Goal: Information Seeking & Learning: Learn about a topic

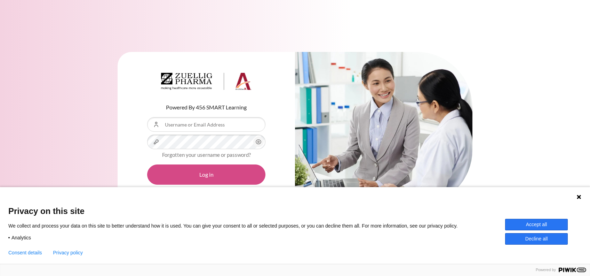
click at [209, 172] on button "Log in" at bounding box center [206, 174] width 118 height 20
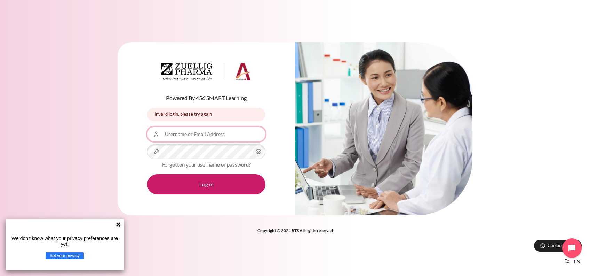
click at [233, 136] on input "Username or Email Address" at bounding box center [206, 134] width 118 height 15
click at [209, 129] on input "Username or Email Address" at bounding box center [206, 134] width 118 height 15
type input "[EMAIL_ADDRESS][DOMAIN_NAME]"
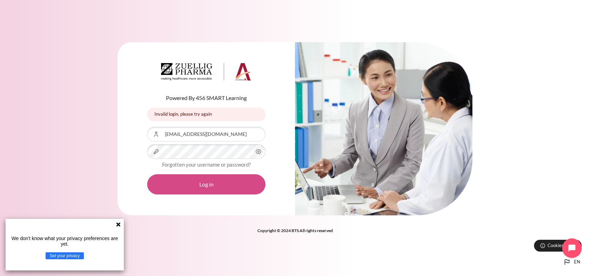
click at [214, 178] on button "Log in" at bounding box center [206, 184] width 118 height 20
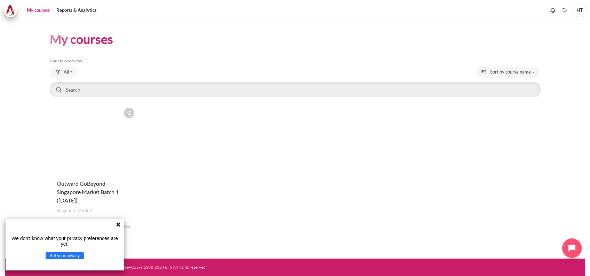
click at [117, 224] on icon at bounding box center [118, 224] width 6 height 6
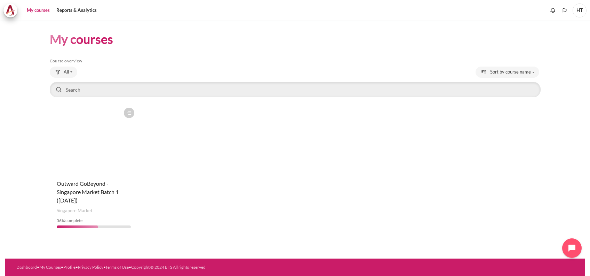
click at [67, 150] on figure "Content" at bounding box center [94, 139] width 88 height 70
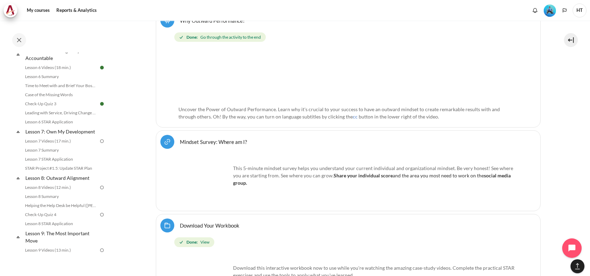
scroll to position [415, 0]
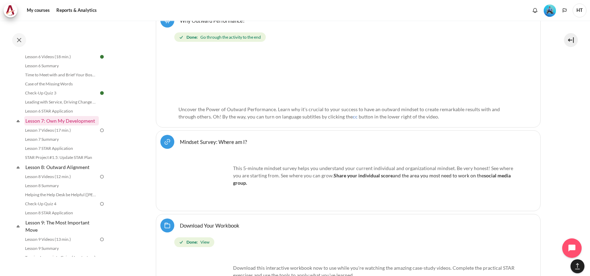
click at [44, 125] on link "Lesson 7: Own My Development" at bounding box center [61, 120] width 74 height 9
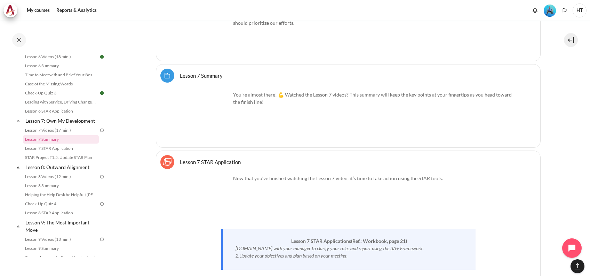
scroll to position [5440, 0]
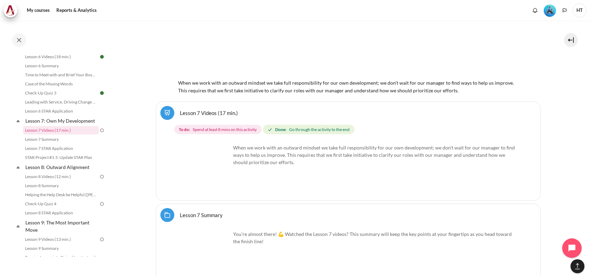
click at [223, 180] on img "Content" at bounding box center [204, 170] width 52 height 52
click at [347, 241] on div "You’re almost there! 💪 Watched the Lesson 7 videos? This summary will keep the …" at bounding box center [348, 254] width 340 height 55
click at [209, 243] on img "Content" at bounding box center [204, 256] width 52 height 52
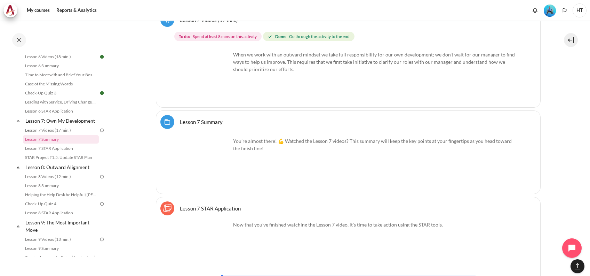
click at [217, 174] on img "Content" at bounding box center [204, 163] width 52 height 52
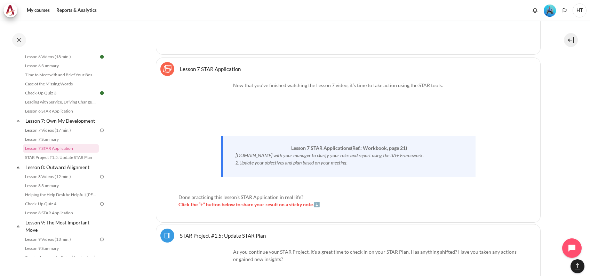
click at [221, 111] on img "Content" at bounding box center [204, 107] width 52 height 52
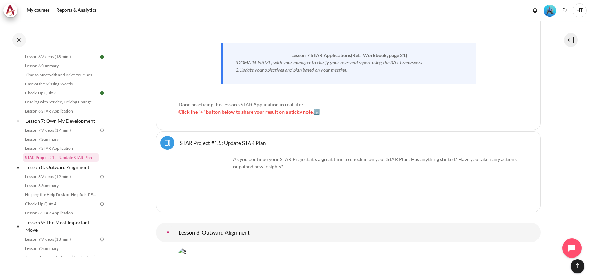
click at [219, 171] on img "Content" at bounding box center [204, 181] width 52 height 52
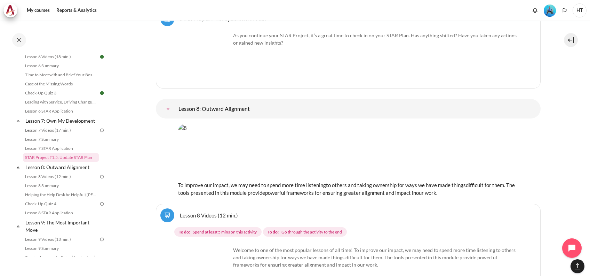
scroll to position [5904, 0]
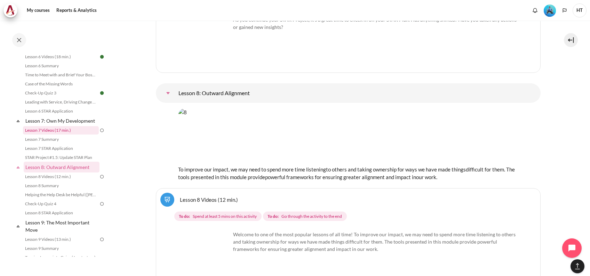
click at [79, 134] on link "Lesson 7 Videos (17 min.)" at bounding box center [61, 130] width 76 height 8
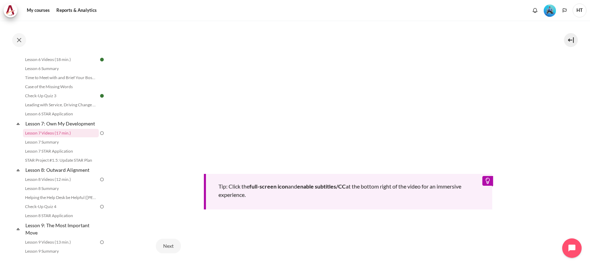
scroll to position [317, 0]
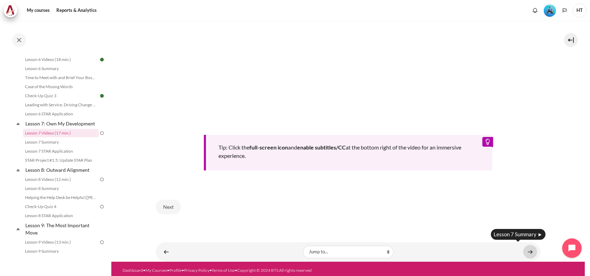
click at [525, 247] on link "Content" at bounding box center [530, 252] width 14 height 14
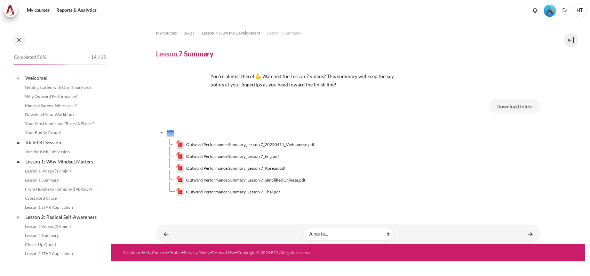
scroll to position [422, 0]
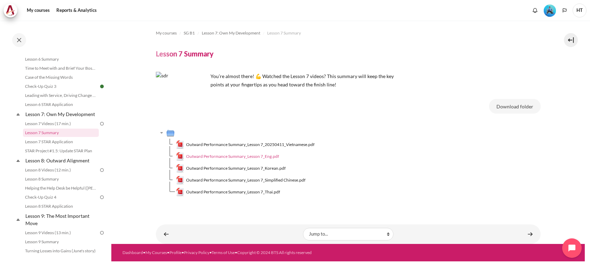
click at [250, 153] on span "Outward Performance Summary_Lesson 7_Eng.pdf" at bounding box center [232, 156] width 93 height 6
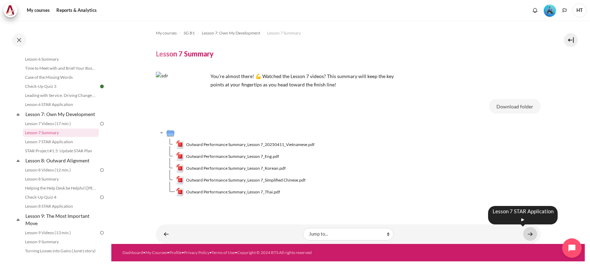
click at [530, 236] on link "Content" at bounding box center [530, 234] width 14 height 14
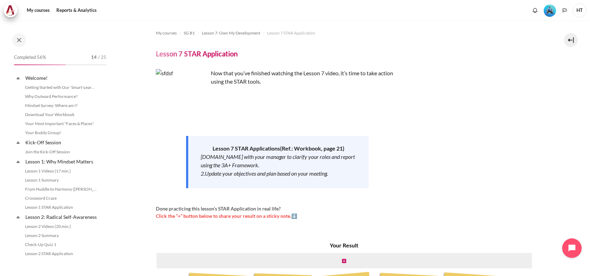
scroll to position [431, 0]
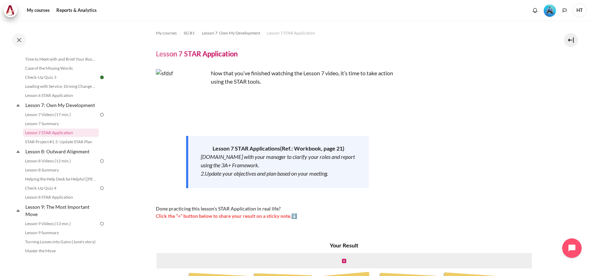
click at [99, 118] on img at bounding box center [102, 114] width 6 height 6
click at [66, 119] on link "Lesson 7 Videos (17 min.)" at bounding box center [61, 114] width 76 height 8
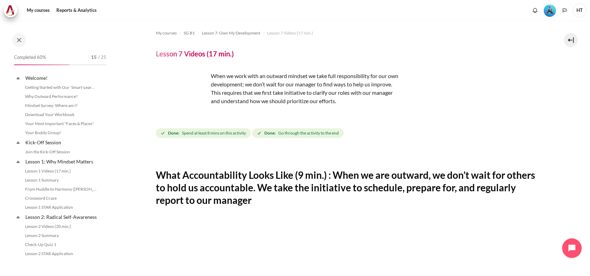
scroll to position [413, 0]
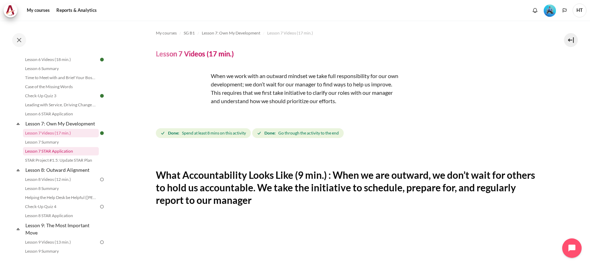
click at [64, 155] on link "Lesson 7 STAR Application" at bounding box center [61, 151] width 76 height 8
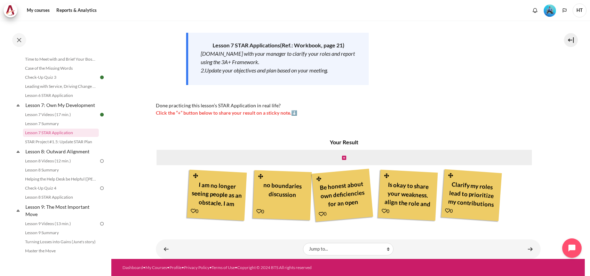
scroll to position [8, 0]
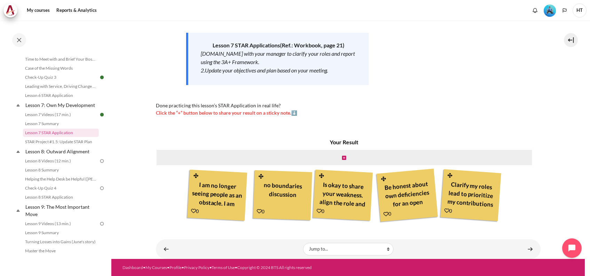
click at [405, 198] on div "Be honest about own deficiencies for an open communication with my manager" at bounding box center [407, 193] width 53 height 33
drag, startPoint x: 404, startPoint y: 198, endPoint x: 337, endPoint y: 142, distance: 87.7
click at [337, 142] on div "Your Result I am no longer seeing people as an obstacle. I am becoming more sel…" at bounding box center [344, 180] width 377 height 85
click at [342, 156] on icon "Content" at bounding box center [344, 157] width 4 height 5
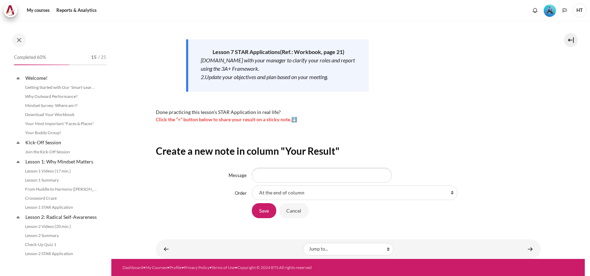
scroll to position [431, 0]
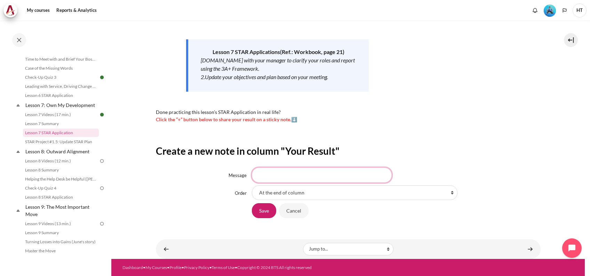
click at [352, 176] on input "Message" at bounding box center [322, 174] width 140 height 15
click at [448, 192] on select "At the end of column First place in column After 'I am no longer seeing people …" at bounding box center [355, 192] width 206 height 15
select select "5"
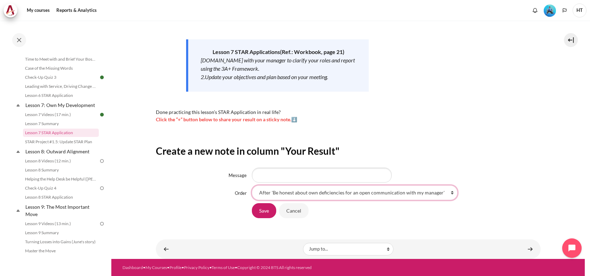
click at [252, 185] on select "At the end of column First place in column After 'I am no longer seeing people …" at bounding box center [355, 192] width 206 height 15
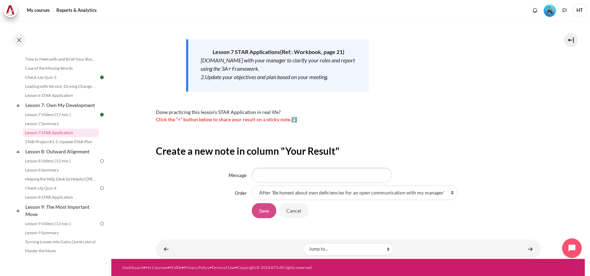
click at [267, 213] on input "Save" at bounding box center [264, 210] width 24 height 15
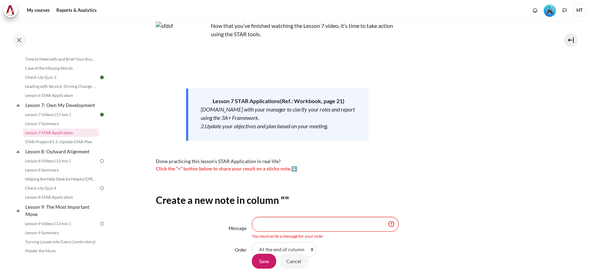
scroll to position [104, 0]
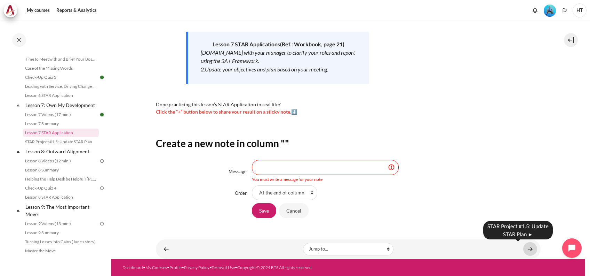
click at [526, 249] on link "Content" at bounding box center [530, 249] width 14 height 14
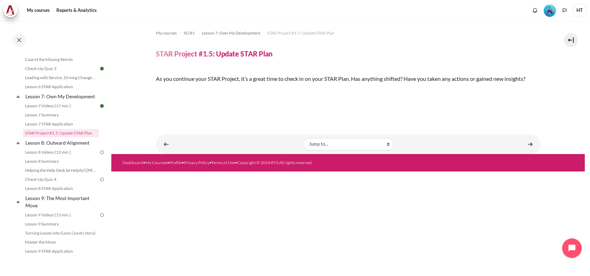
scroll to position [101, 0]
click at [74, 156] on link "Lesson 8 Videos (12 min.)" at bounding box center [61, 152] width 76 height 8
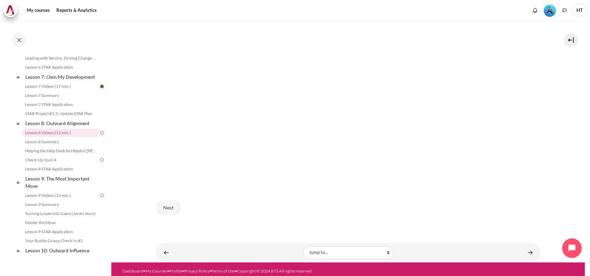
scroll to position [257, 0]
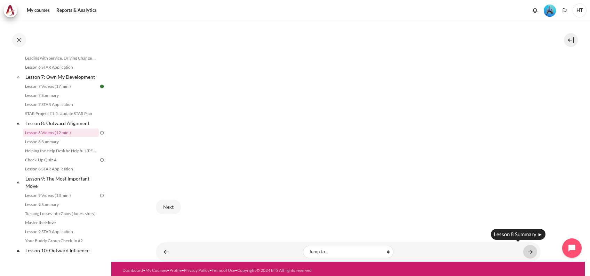
click at [524, 245] on link "Content" at bounding box center [530, 252] width 14 height 14
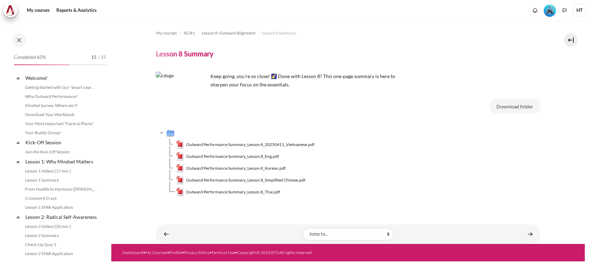
scroll to position [468, 0]
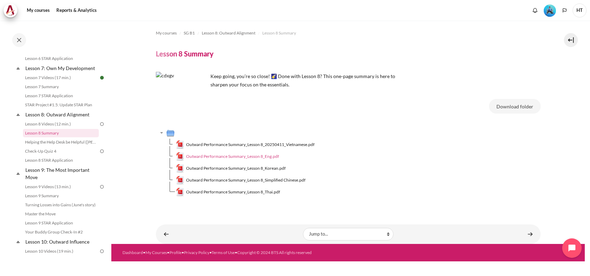
click at [261, 157] on span "Outward Performance Summary_Lesson 8_Eng.pdf" at bounding box center [232, 156] width 93 height 6
click at [68, 128] on link "Lesson 8 Videos (12 min.)" at bounding box center [61, 124] width 76 height 8
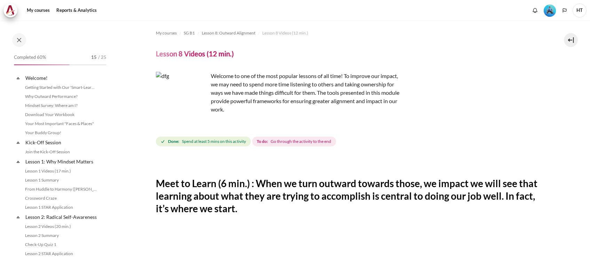
scroll to position [459, 0]
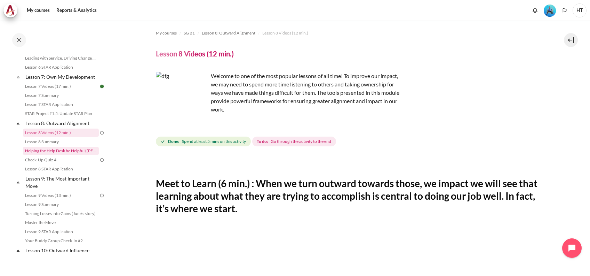
click at [64, 155] on link "Helping the Help Desk be Helpful ([PERSON_NAME]'s Story)" at bounding box center [61, 150] width 76 height 8
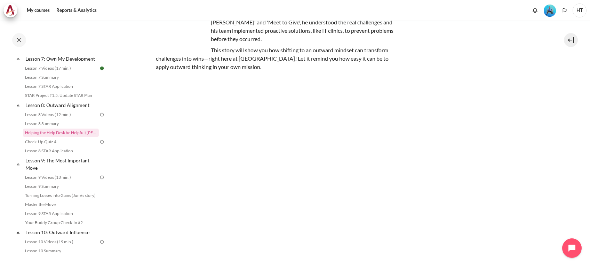
scroll to position [93, 0]
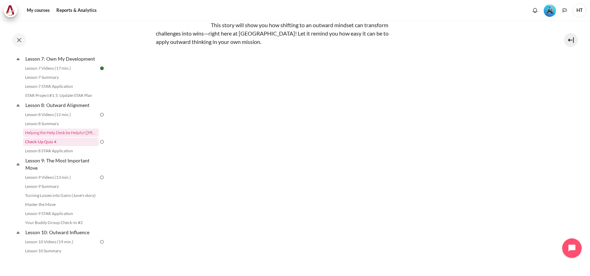
click at [57, 146] on link "Check-Up Quiz 4" at bounding box center [61, 141] width 76 height 8
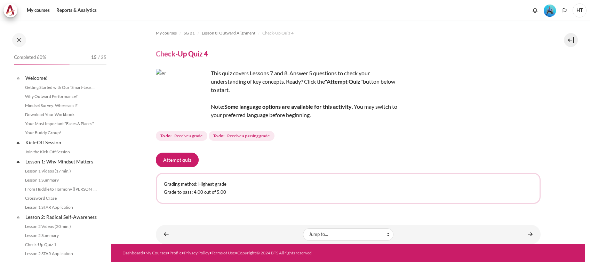
scroll to position [486, 0]
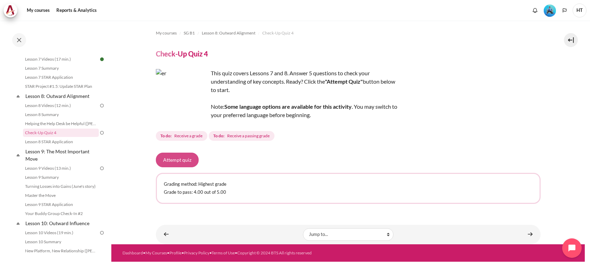
click at [190, 163] on button "Attempt quiz" at bounding box center [177, 159] width 43 height 15
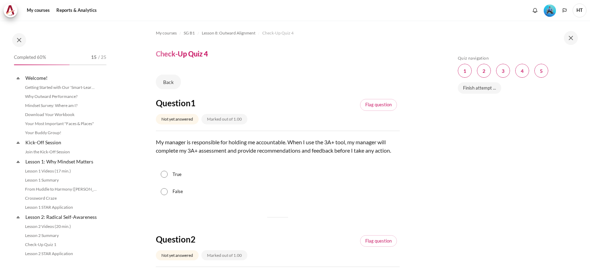
scroll to position [486, 0]
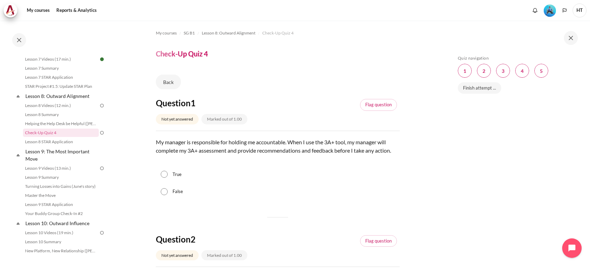
click at [165, 177] on input "True" at bounding box center [164, 173] width 7 height 7
radio input "true"
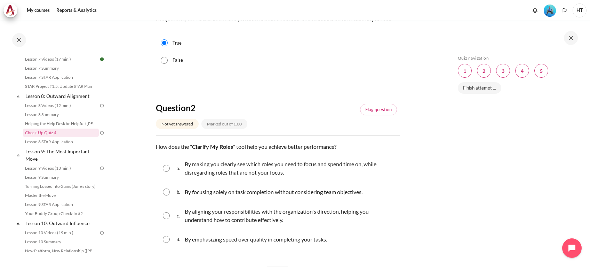
scroll to position [139, 0]
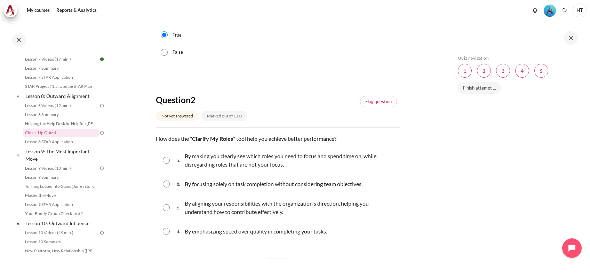
click at [163, 211] on input "Content" at bounding box center [166, 207] width 7 height 7
radio input "true"
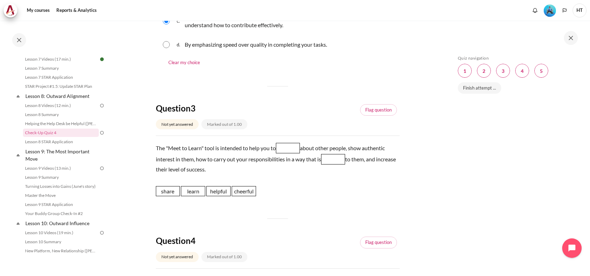
scroll to position [371, 0]
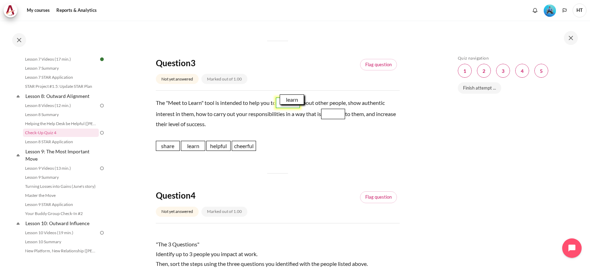
drag, startPoint x: 193, startPoint y: 156, endPoint x: 292, endPoint y: 110, distance: 109.1
click at [292, 105] on span "learn" at bounding box center [292, 99] width 24 height 10
drag, startPoint x: 216, startPoint y: 156, endPoint x: 336, endPoint y: 120, distance: 125.6
click at [336, 115] on span "helpful" at bounding box center [339, 110] width 24 height 10
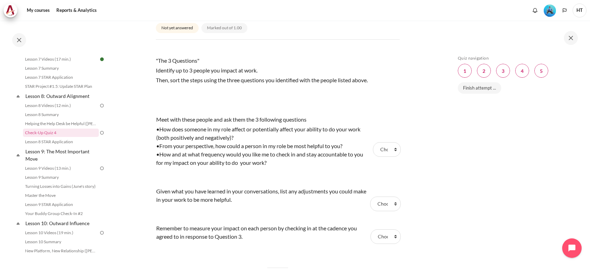
scroll to position [557, 0]
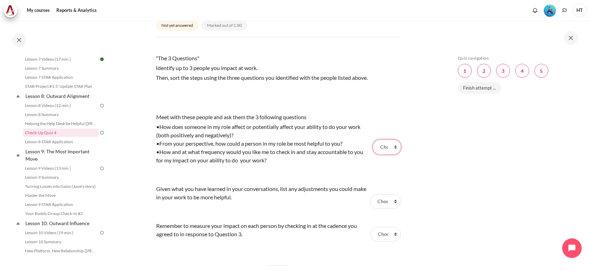
click at [378, 154] on select "Choose... Step 2 Step 3 Step 1" at bounding box center [387, 147] width 28 height 15
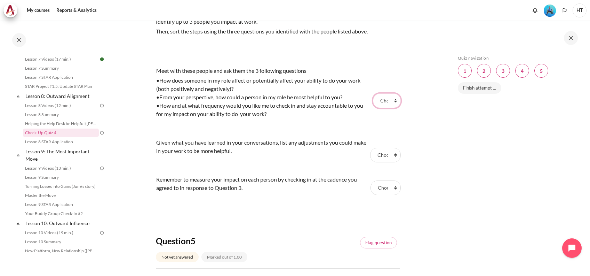
click at [390, 108] on select "Choose... Step 2 Step 3 Step 1" at bounding box center [387, 100] width 28 height 15
select select "3"
click at [373, 101] on select "Choose... Step 2 Step 3 Step 1" at bounding box center [387, 100] width 28 height 15
click at [391, 162] on select "Choose... Step 2 Step 3 Step 1" at bounding box center [385, 155] width 30 height 15
select select "1"
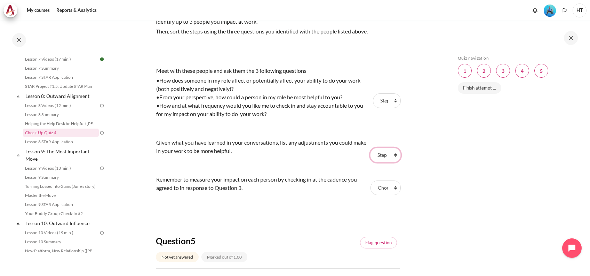
click at [370, 155] on select "Choose... Step 2 Step 3 Step 1" at bounding box center [385, 155] width 30 height 15
click at [390, 195] on select "Choose... Step 2 Step 3 Step 1" at bounding box center [386, 187] width 30 height 15
select select "2"
click at [371, 188] on select "Choose... Step 2 Step 3 Step 1" at bounding box center [386, 187] width 30 height 15
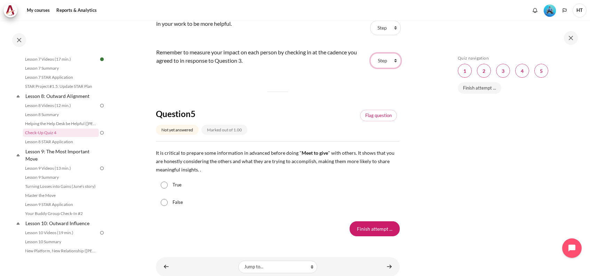
scroll to position [742, 0]
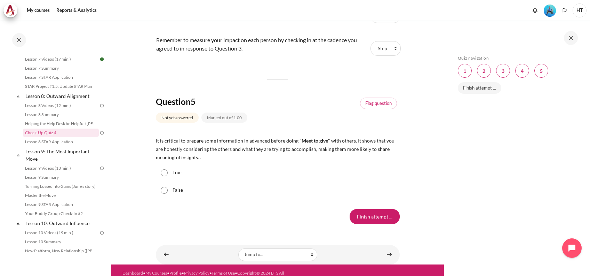
click at [176, 176] on label "True" at bounding box center [177, 172] width 9 height 7
click at [168, 176] on input "True" at bounding box center [164, 172] width 7 height 7
radio input "true"
click at [376, 223] on input "Finish attempt ..." at bounding box center [375, 216] width 50 height 15
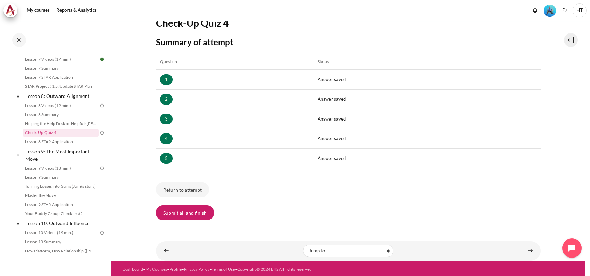
scroll to position [82, 0]
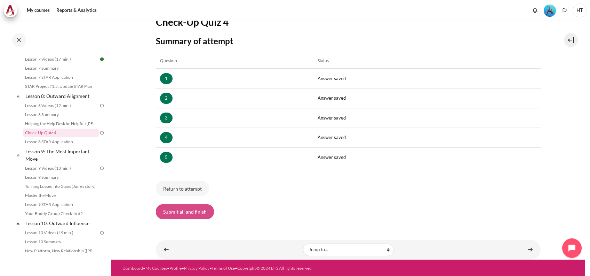
click at [198, 212] on button "Submit all and finish" at bounding box center [185, 211] width 58 height 15
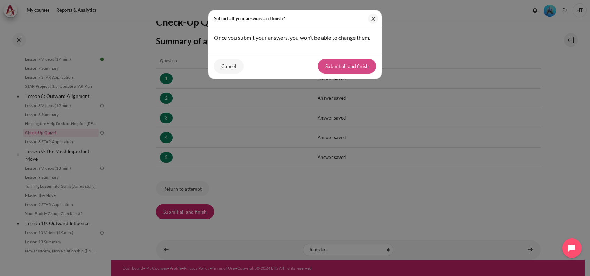
click at [363, 69] on button "Submit all and finish" at bounding box center [347, 66] width 58 height 15
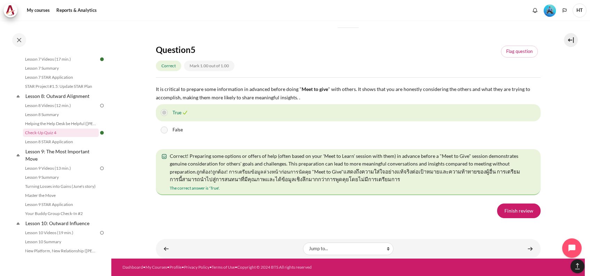
scroll to position [1187, 0]
click at [509, 218] on link "Finish review" at bounding box center [518, 210] width 43 height 15
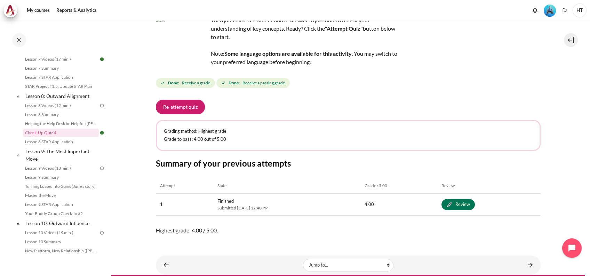
scroll to position [69, 0]
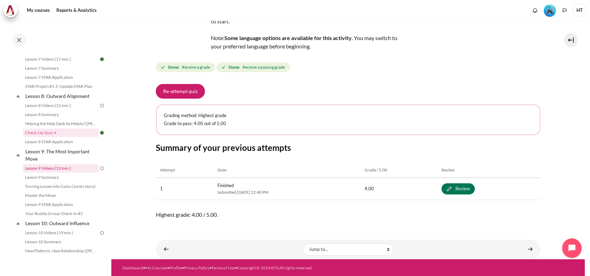
click at [71, 172] on link "Lesson 9 Videos (13 min.)" at bounding box center [61, 168] width 76 height 8
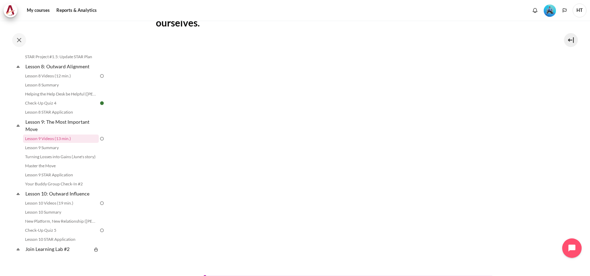
scroll to position [326, 0]
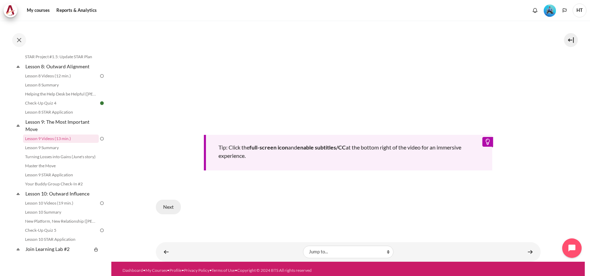
click at [174, 205] on button "Next" at bounding box center [168, 206] width 25 height 15
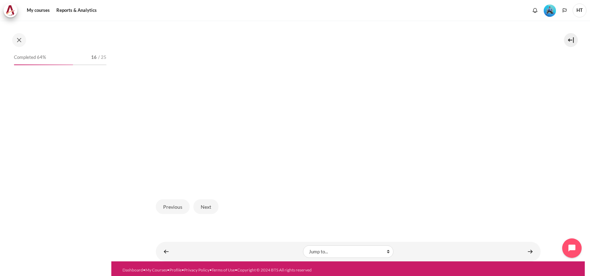
scroll to position [522, 0]
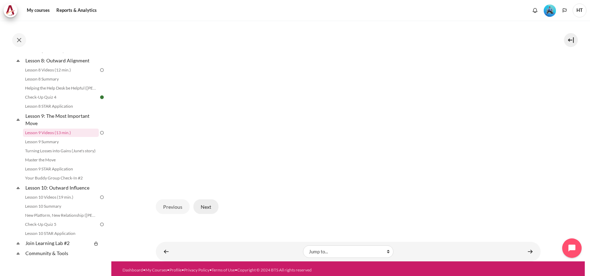
click at [206, 204] on button "Next" at bounding box center [205, 206] width 25 height 15
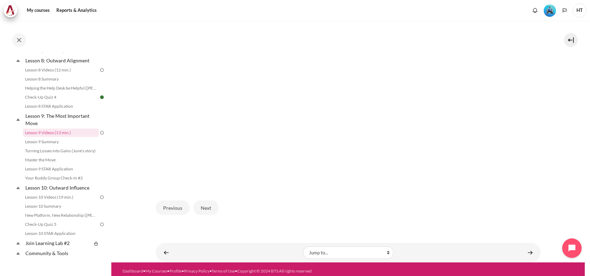
scroll to position [233, 0]
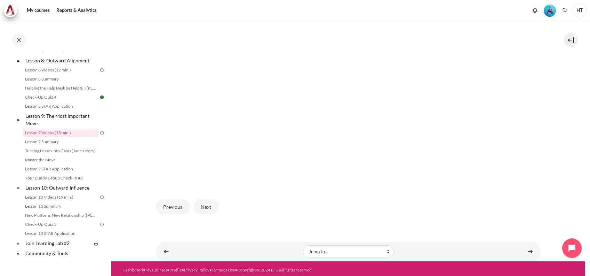
click at [383, 97] on img "Content" at bounding box center [348, 77] width 385 height 216
drag, startPoint x: 441, startPoint y: 34, endPoint x: 443, endPoint y: 42, distance: 7.6
click at [441, 34] on img "Content" at bounding box center [348, 77] width 385 height 216
click at [504, 89] on img "Content" at bounding box center [348, 77] width 385 height 216
click at [444, 149] on img "Content" at bounding box center [348, 77] width 385 height 216
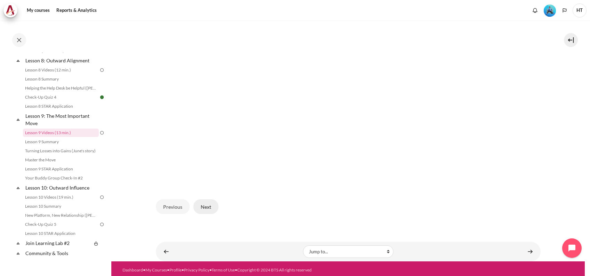
click at [210, 204] on button "Next" at bounding box center [205, 206] width 25 height 15
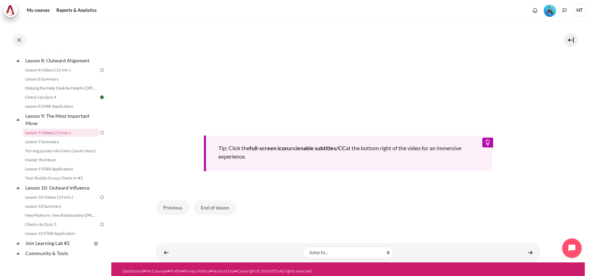
scroll to position [326, 0]
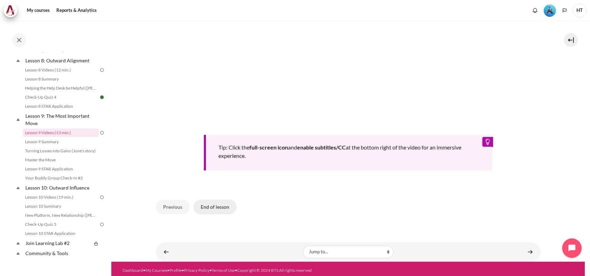
click at [220, 202] on button "End of lesson" at bounding box center [214, 206] width 43 height 15
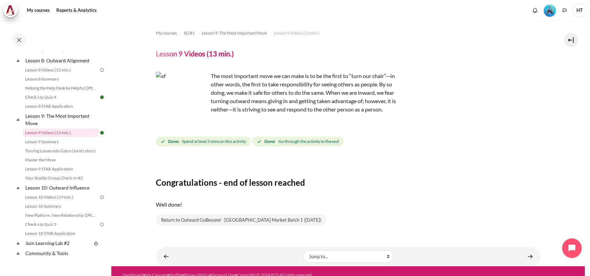
scroll to position [7, 0]
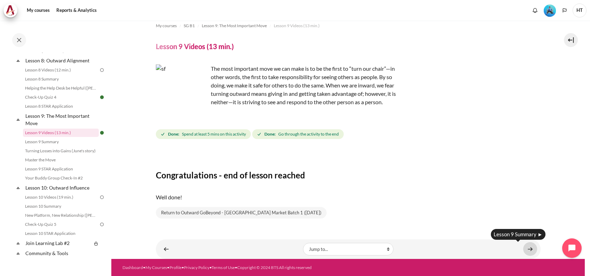
click at [526, 248] on link "Content" at bounding box center [530, 249] width 14 height 14
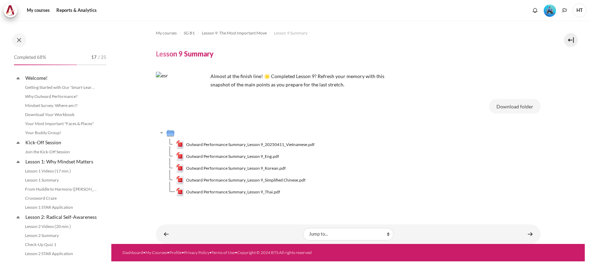
scroll to position [531, 0]
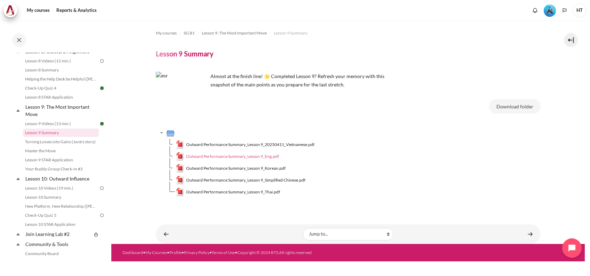
click at [223, 156] on span "Outward Performance Summary_Lesson 9_Eng.pdf" at bounding box center [232, 156] width 93 height 6
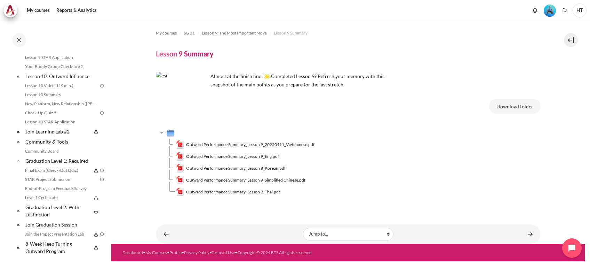
scroll to position [655, 0]
click at [69, 232] on link "Join the Impact Presentation Lab" at bounding box center [57, 234] width 69 height 8
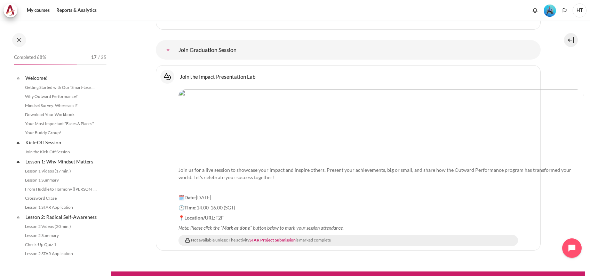
scroll to position [655, 0]
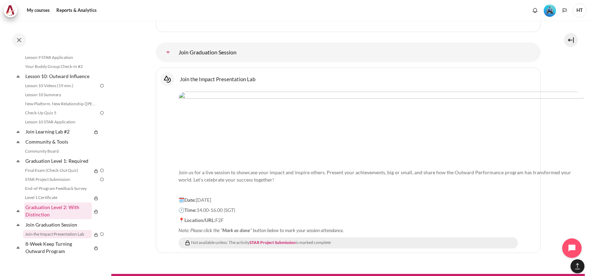
click at [57, 212] on link "Graduation Level 2: With Distinction" at bounding box center [57, 210] width 67 height 17
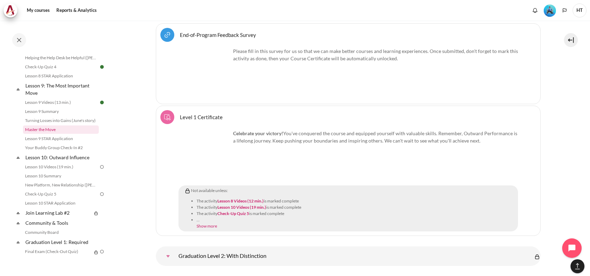
scroll to position [516, 0]
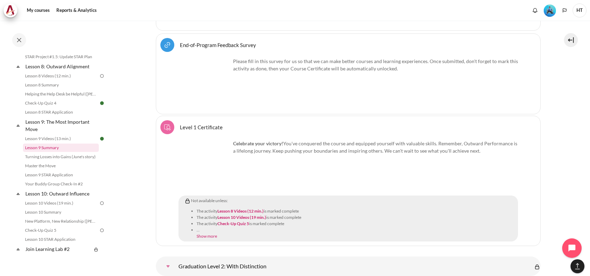
click at [67, 152] on link "Lesson 9 Summary" at bounding box center [61, 147] width 76 height 8
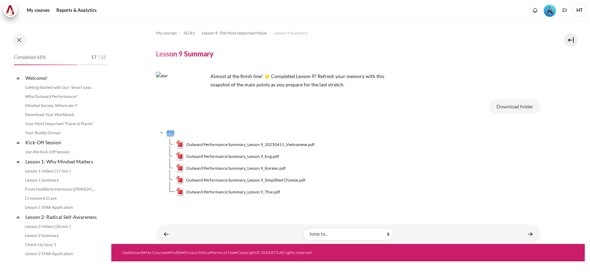
scroll to position [531, 0]
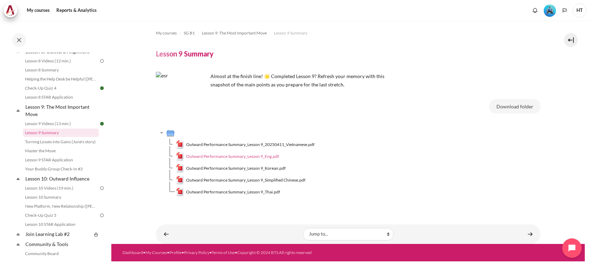
click at [199, 157] on span "Outward Performance Summary_Lesson 9_Eng.pdf" at bounding box center [232, 156] width 93 height 6
